Goal: Transaction & Acquisition: Obtain resource

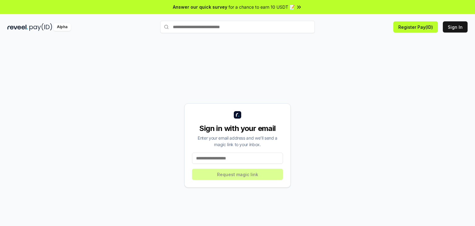
click at [233, 159] on input at bounding box center [237, 157] width 91 height 11
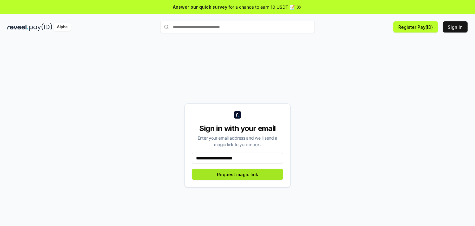
type input "**********"
click at [258, 174] on button "Request magic link" at bounding box center [237, 173] width 91 height 11
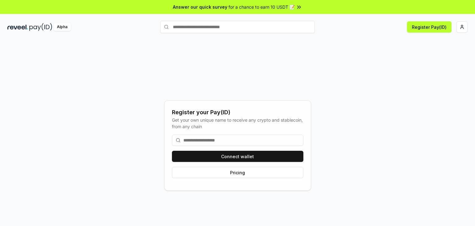
click at [218, 135] on input at bounding box center [237, 139] width 131 height 11
click at [217, 138] on input at bounding box center [237, 139] width 131 height 11
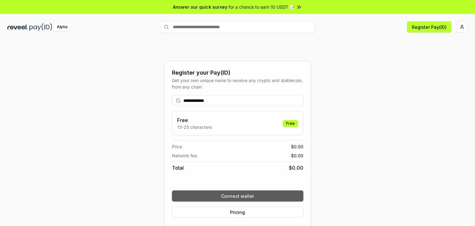
type input "**********"
click at [240, 195] on button "Connect wallet" at bounding box center [237, 195] width 131 height 11
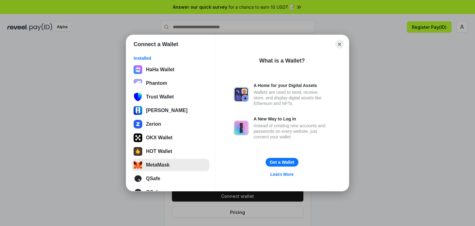
click at [155, 165] on button "MetaMask" at bounding box center [171, 165] width 78 height 12
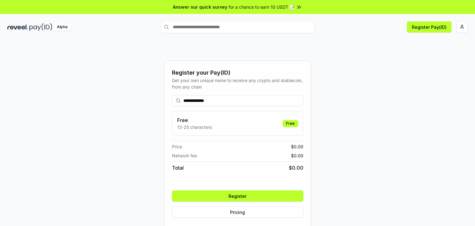
click at [240, 193] on button "Register" at bounding box center [237, 195] width 131 height 11
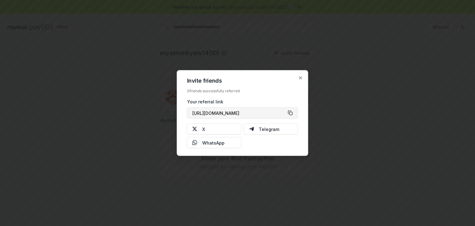
click at [291, 112] on button "https://reveel.id/refer/myatminkyaw14" at bounding box center [242, 112] width 111 height 11
click at [300, 75] on icon "button" at bounding box center [300, 77] width 5 height 5
